Goal: Task Accomplishment & Management: Manage account settings

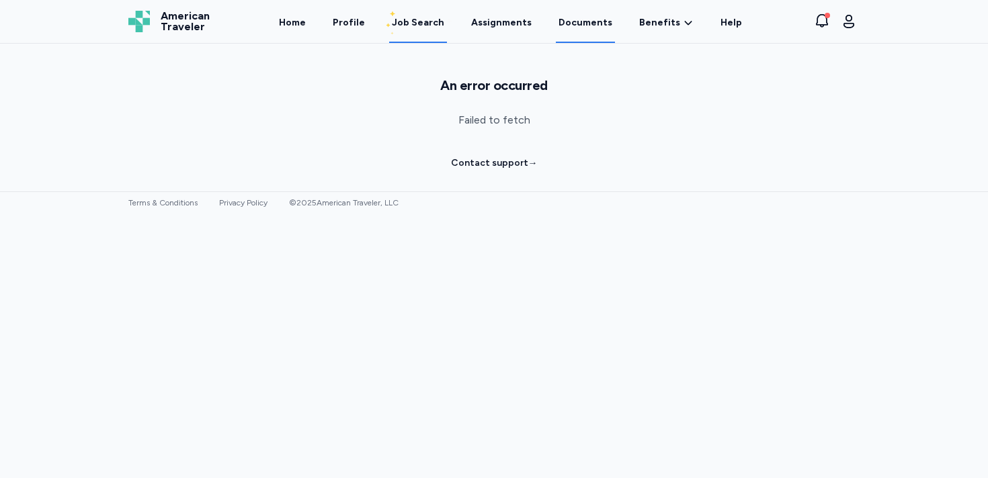
click at [580, 26] on link "Documents" at bounding box center [585, 22] width 59 height 42
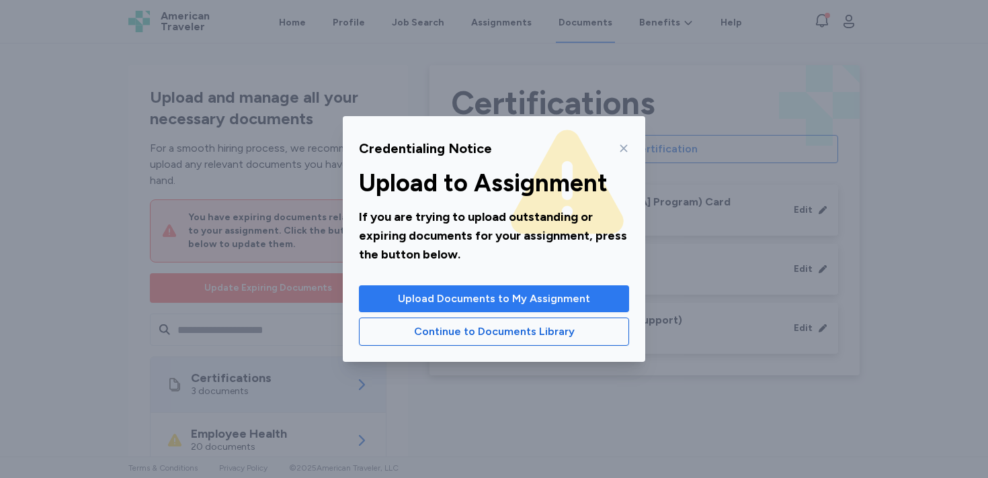
click at [548, 296] on span "Upload Documents to My Assignment" at bounding box center [494, 299] width 192 height 16
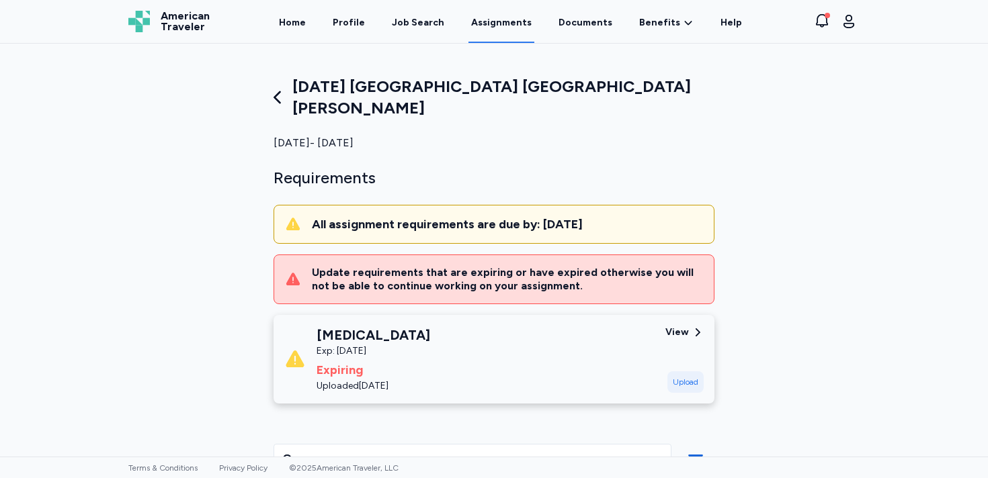
click at [694, 372] on div "Upload" at bounding box center [685, 383] width 36 height 22
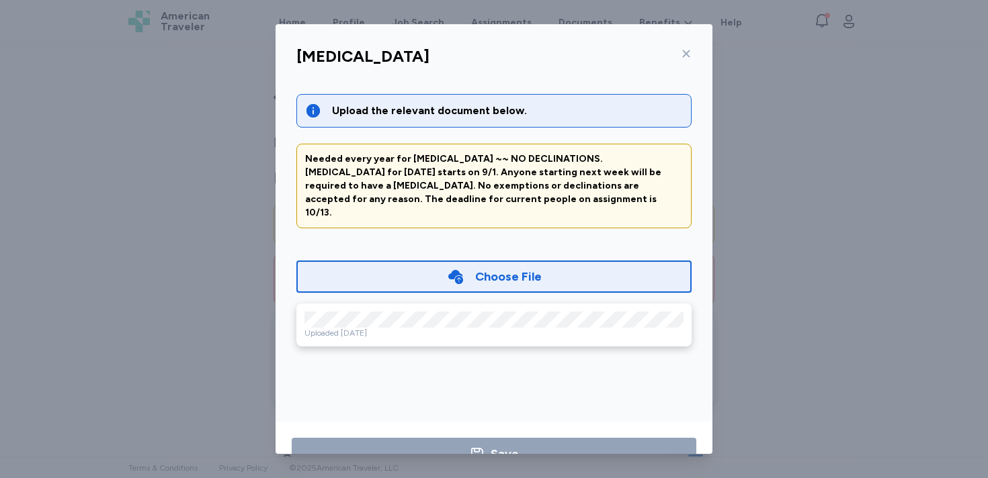
click at [484, 267] on div "Choose File" at bounding box center [508, 276] width 67 height 19
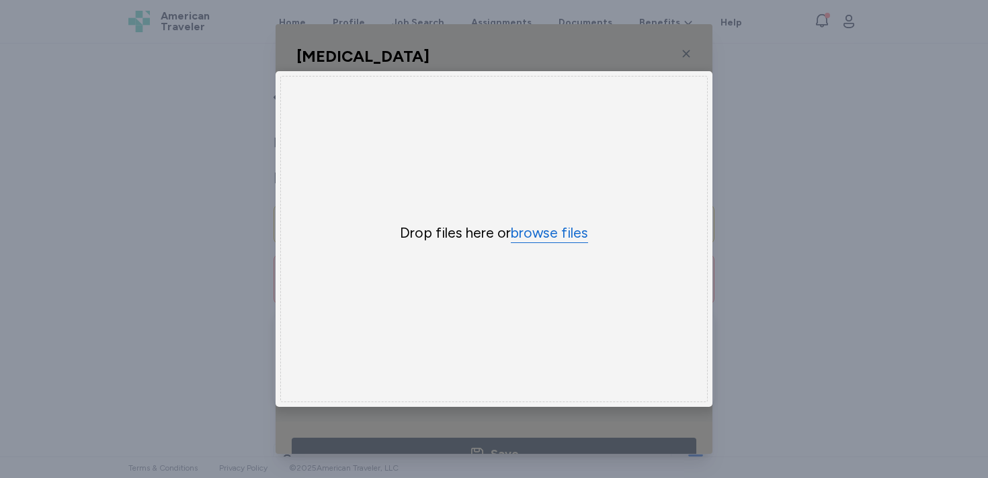
click at [537, 231] on button "browse files" at bounding box center [549, 233] width 77 height 19
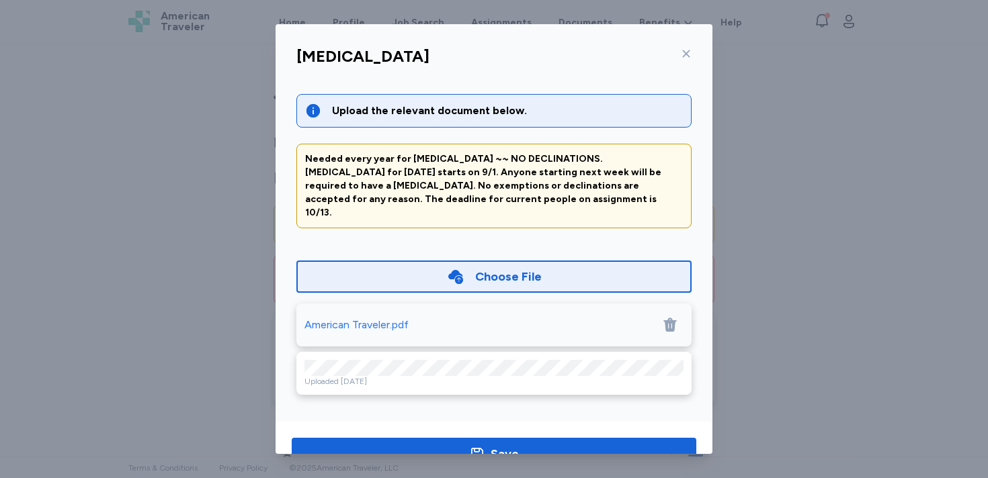
scroll to position [40, 0]
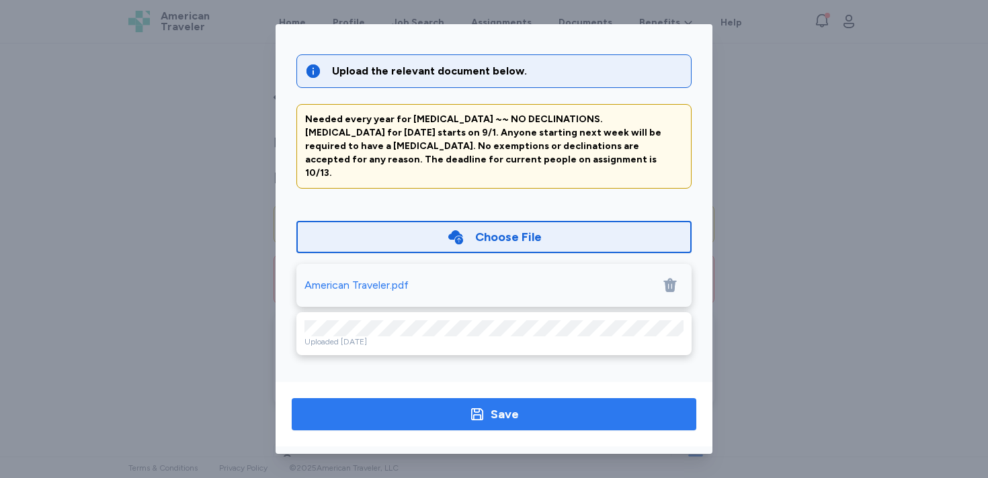
click at [497, 420] on div "Save" at bounding box center [505, 414] width 28 height 19
